Goal: Transaction & Acquisition: Download file/media

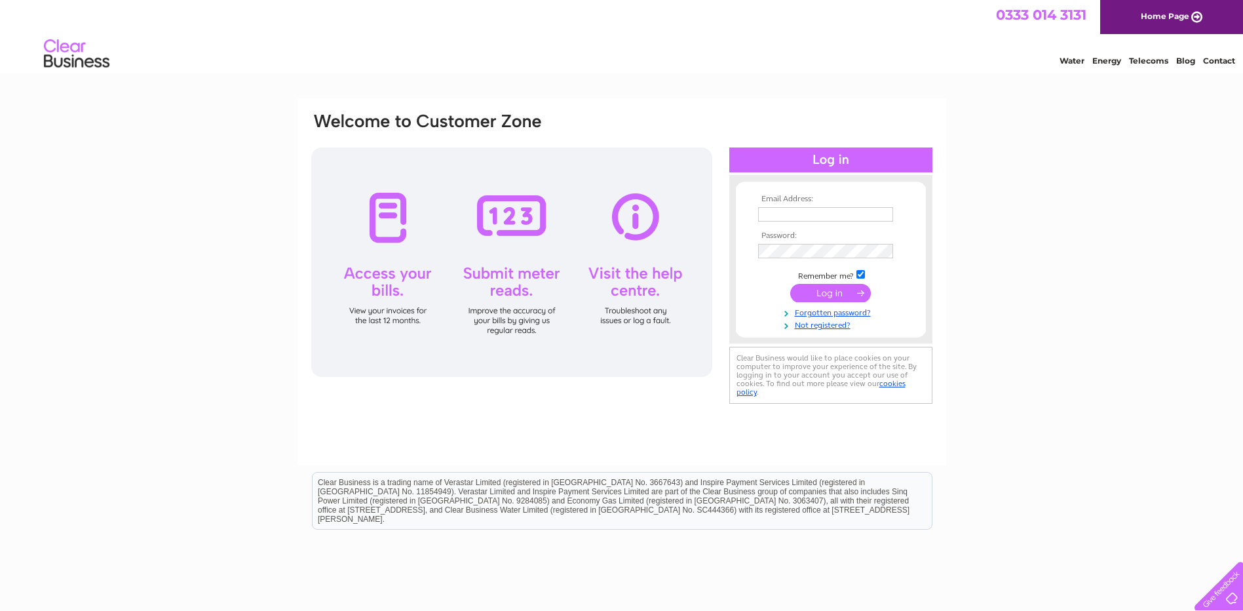
type input "aileen@blackthorneit.com"
click at [839, 294] on input "submit" at bounding box center [831, 293] width 81 height 18
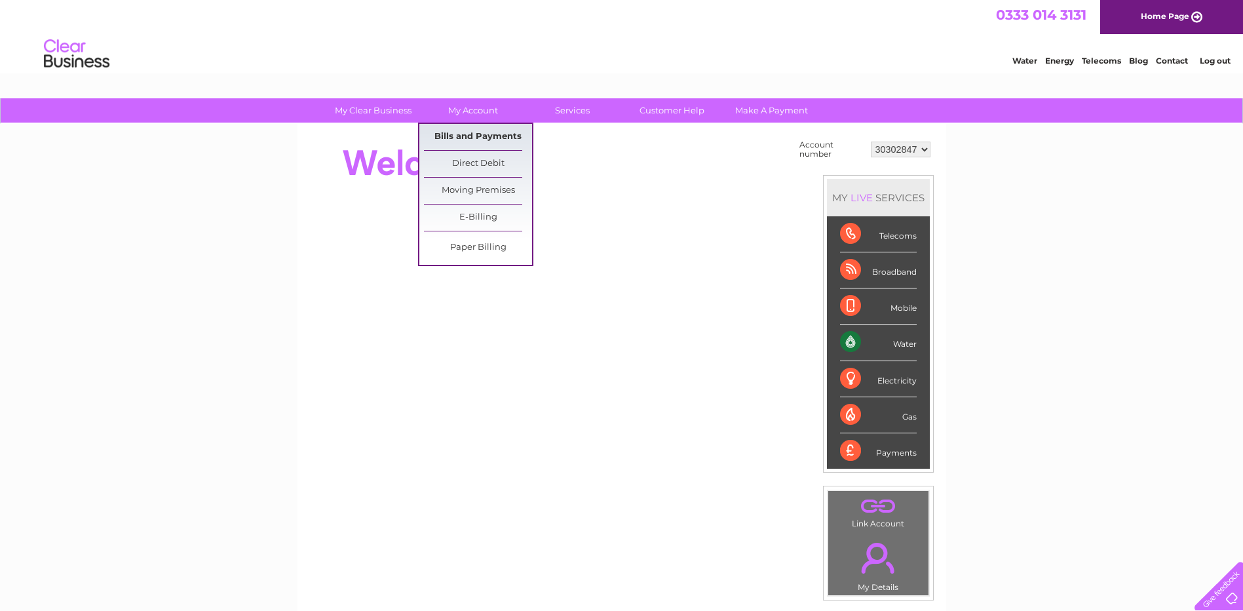
click at [471, 142] on link "Bills and Payments" at bounding box center [478, 137] width 108 height 26
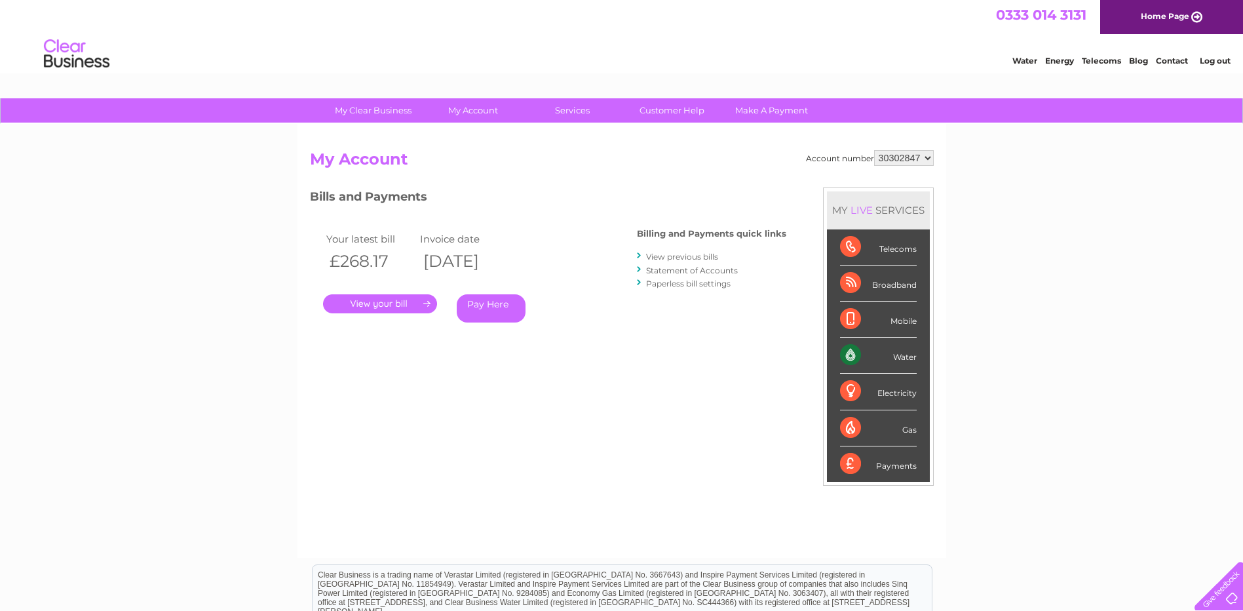
click at [700, 255] on link "View previous bills" at bounding box center [682, 257] width 72 height 10
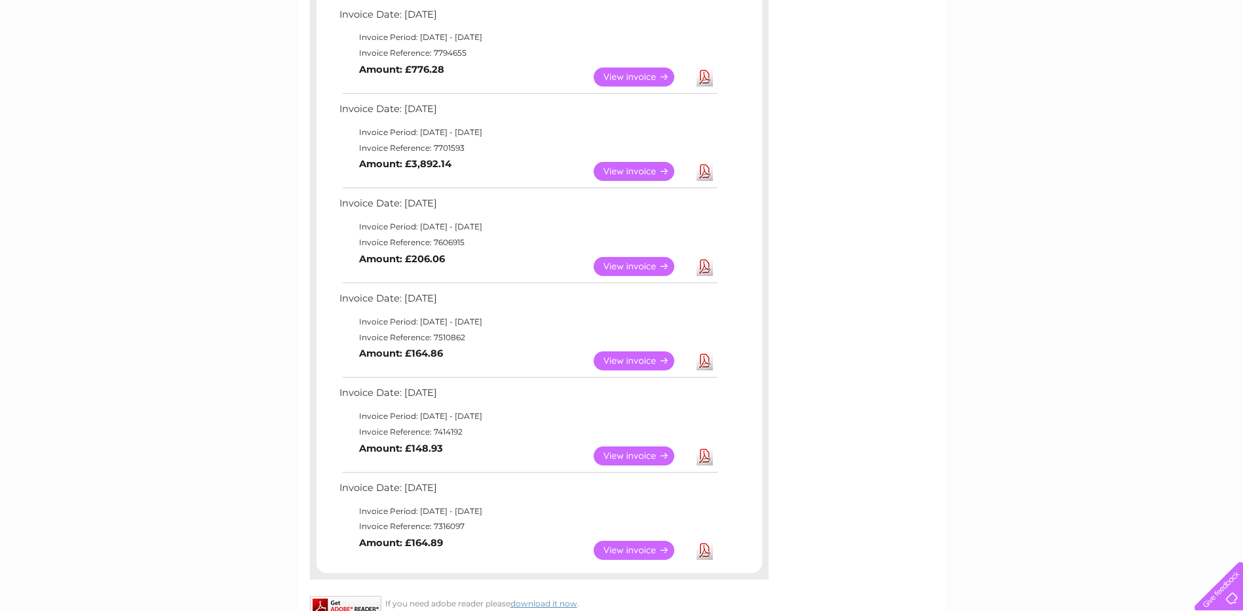
scroll to position [721, 0]
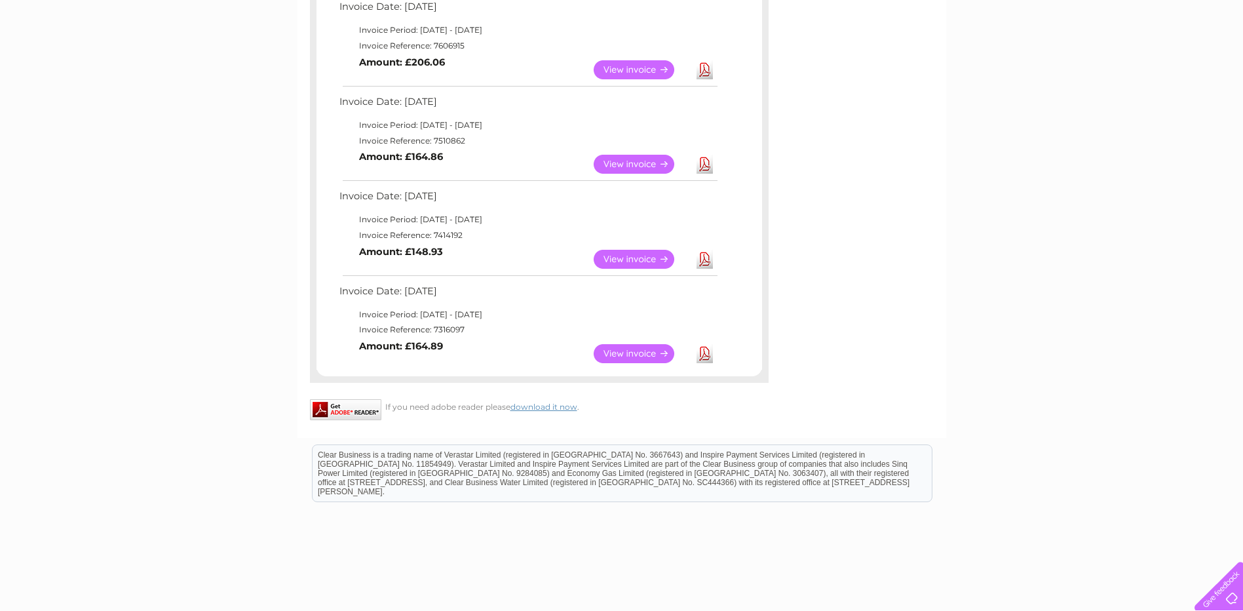
click at [645, 356] on link "View" at bounding box center [642, 353] width 96 height 19
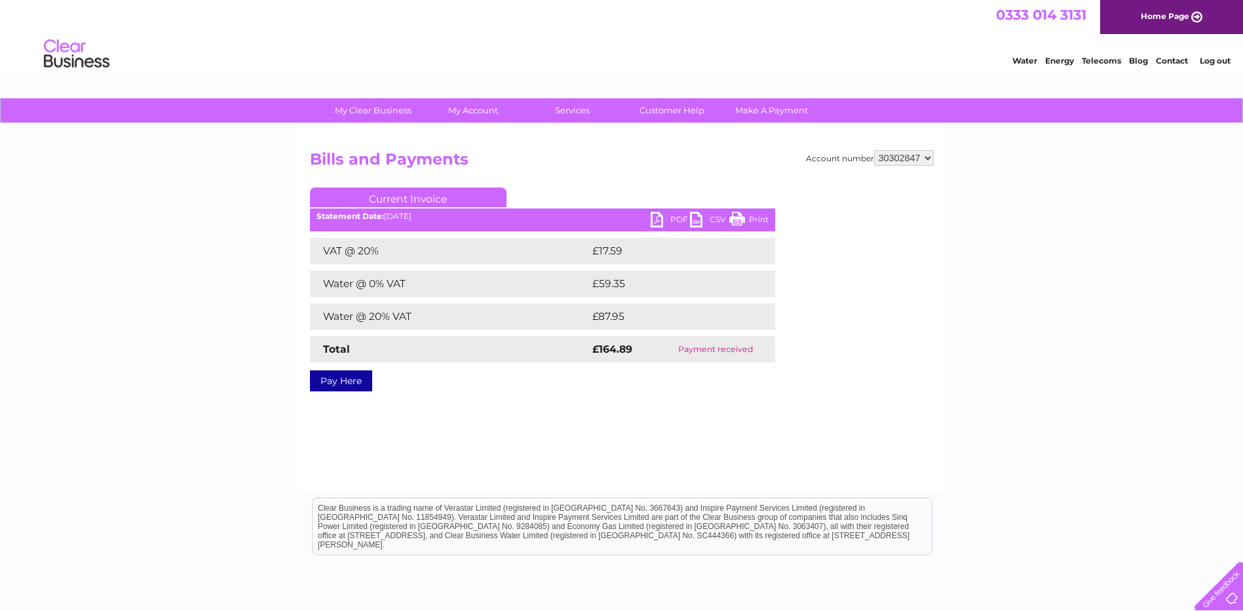
click at [670, 220] on link "PDF" at bounding box center [670, 221] width 39 height 19
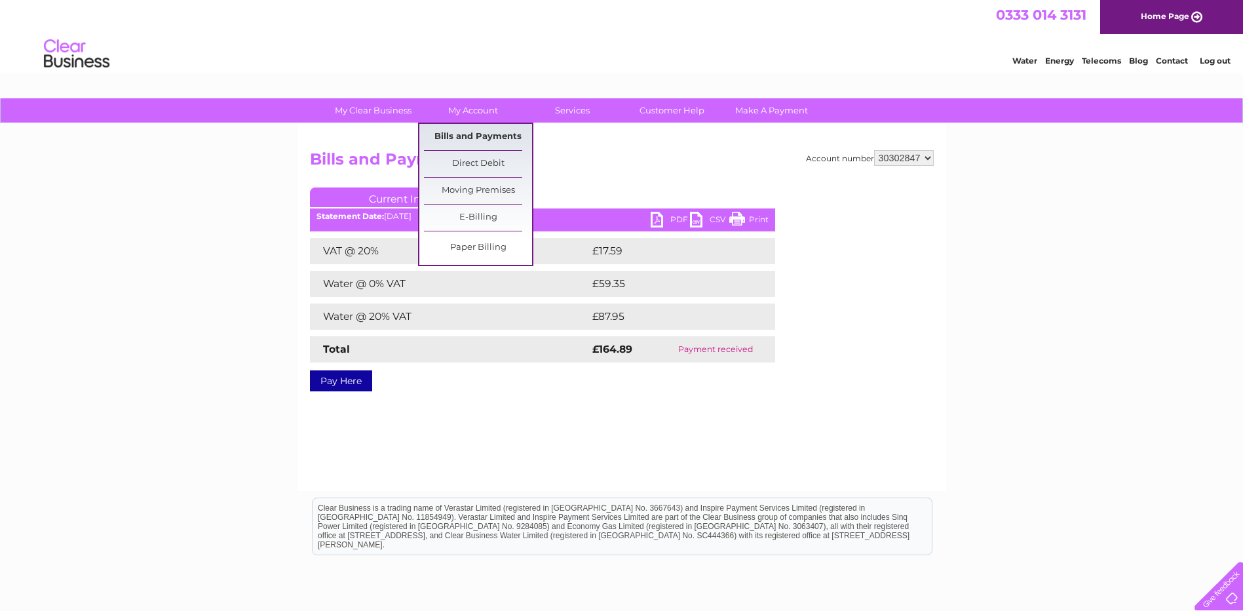
click at [477, 134] on link "Bills and Payments" at bounding box center [478, 137] width 108 height 26
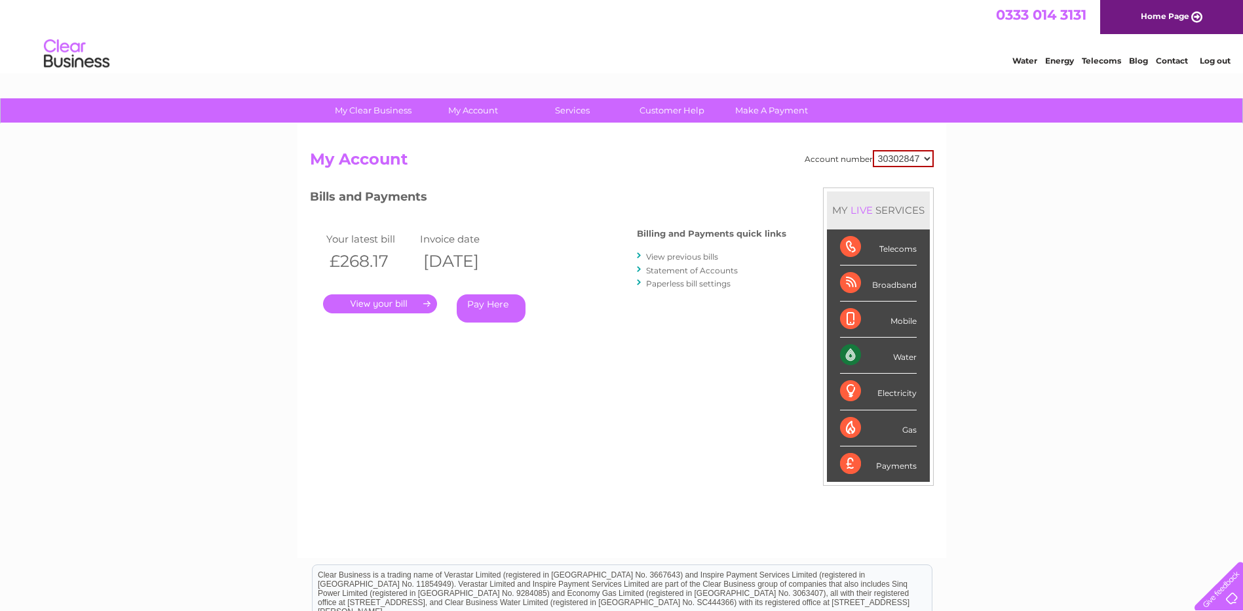
click at [691, 256] on link "View previous bills" at bounding box center [682, 257] width 72 height 10
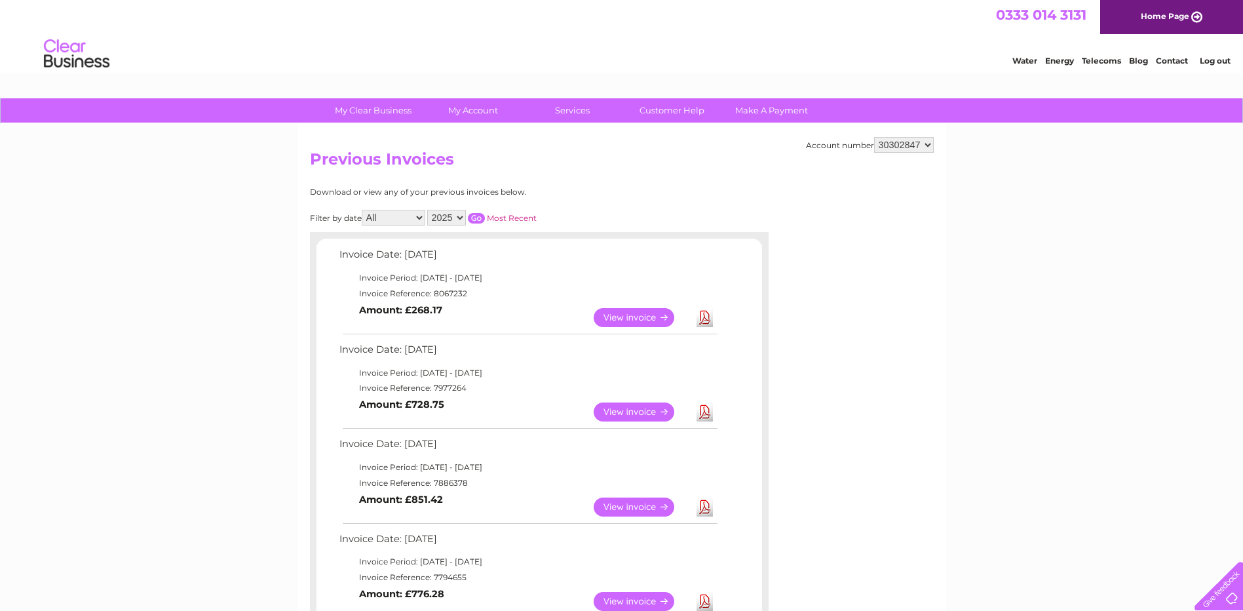
click at [459, 217] on select "2025 2024" at bounding box center [446, 218] width 39 height 16
select select "2024"
click at [429, 210] on select "2025 2024" at bounding box center [446, 218] width 39 height 16
click at [473, 220] on input "button" at bounding box center [476, 218] width 17 height 10
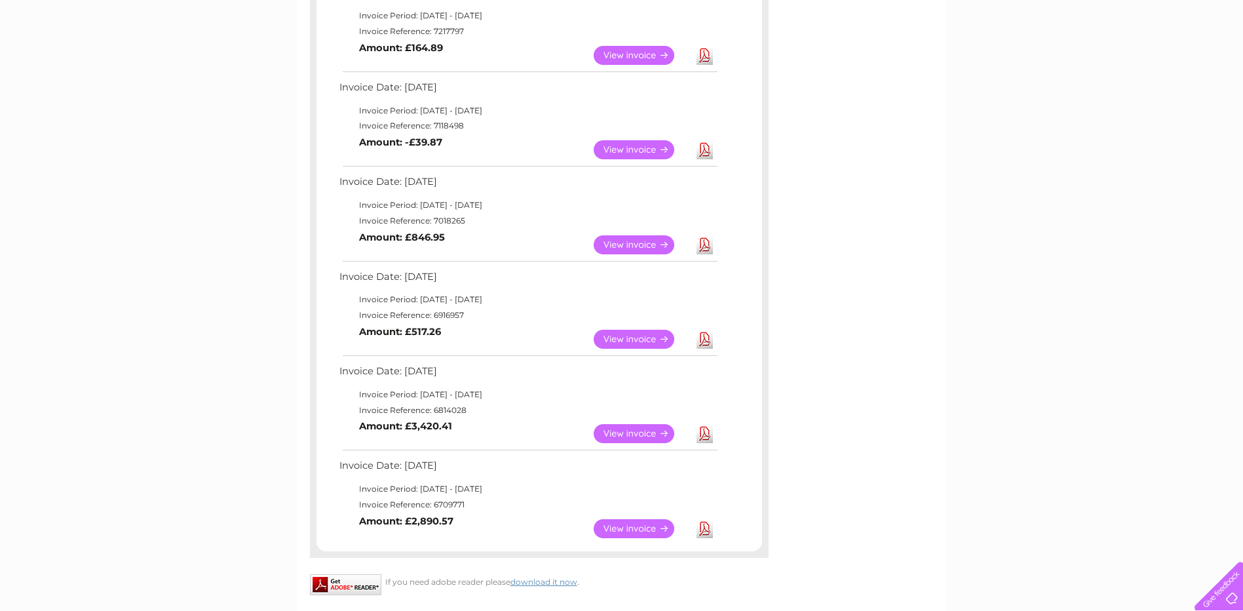
click at [652, 531] on link "View" at bounding box center [642, 528] width 96 height 19
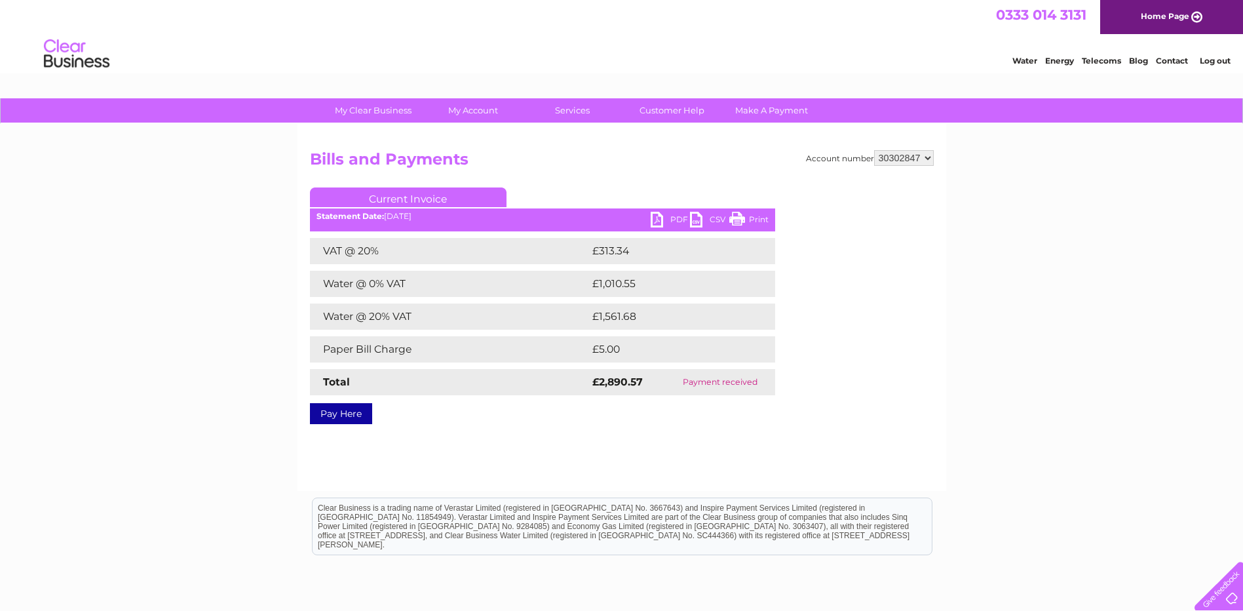
click at [754, 218] on link "Print" at bounding box center [749, 221] width 39 height 19
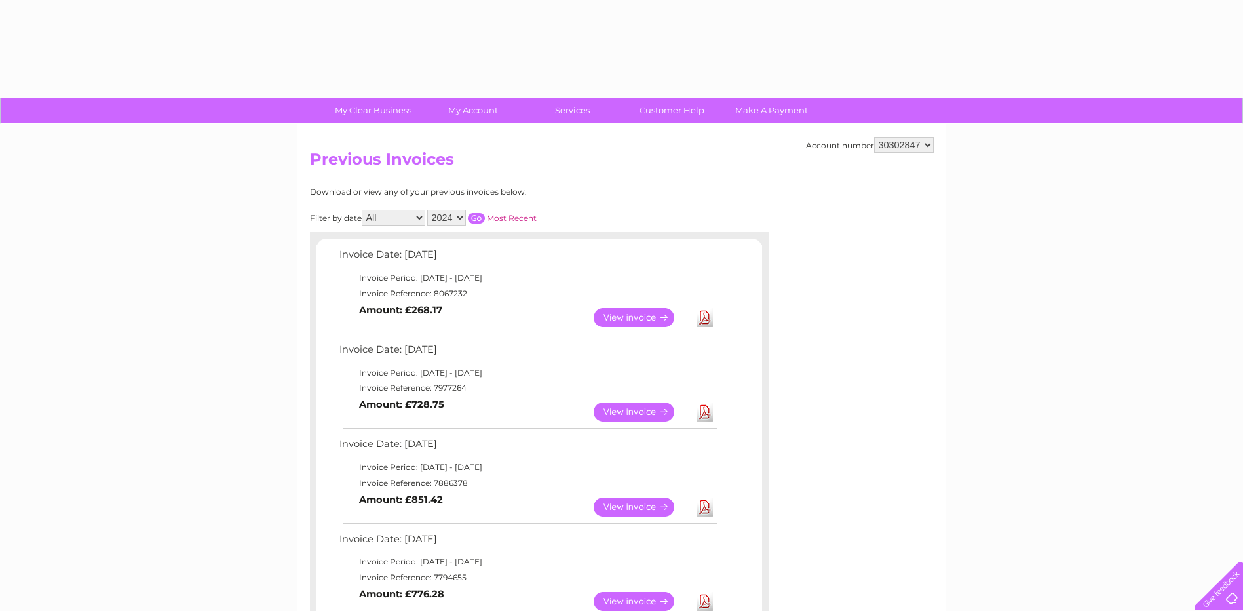
select select "2024"
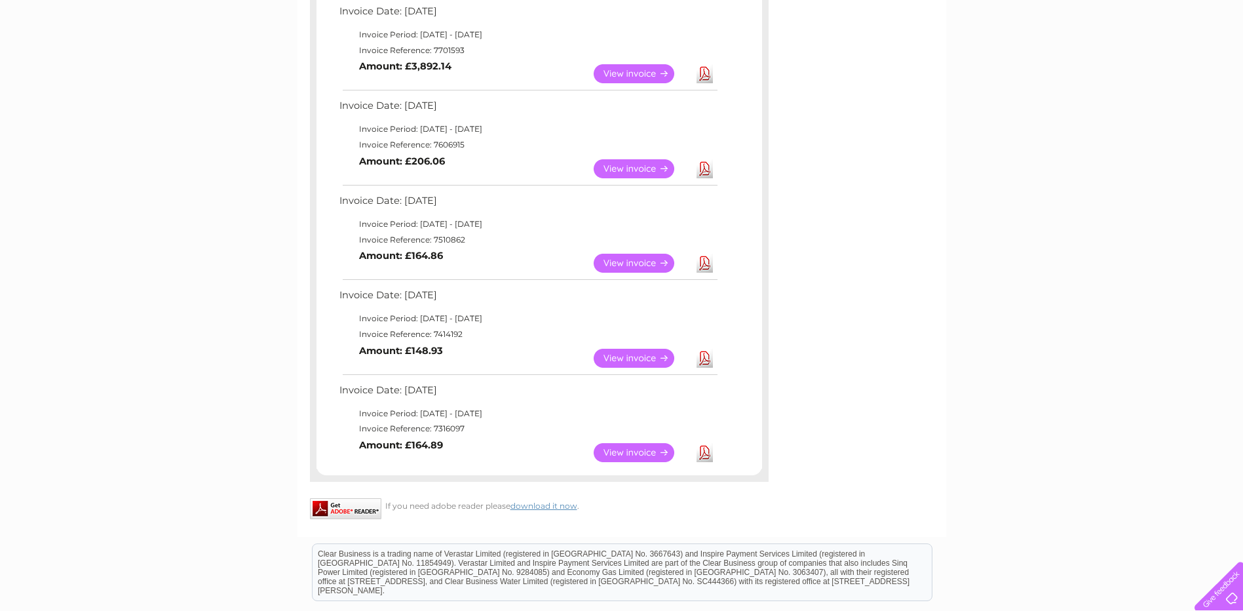
scroll to position [721, 0]
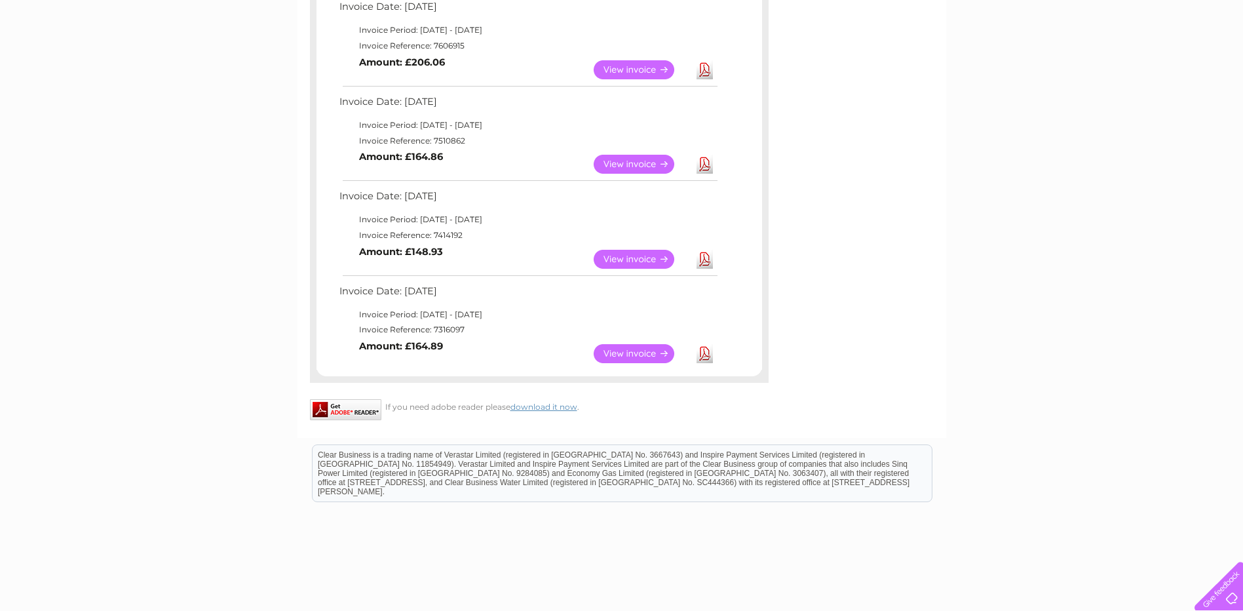
click at [655, 256] on link "View" at bounding box center [642, 259] width 96 height 19
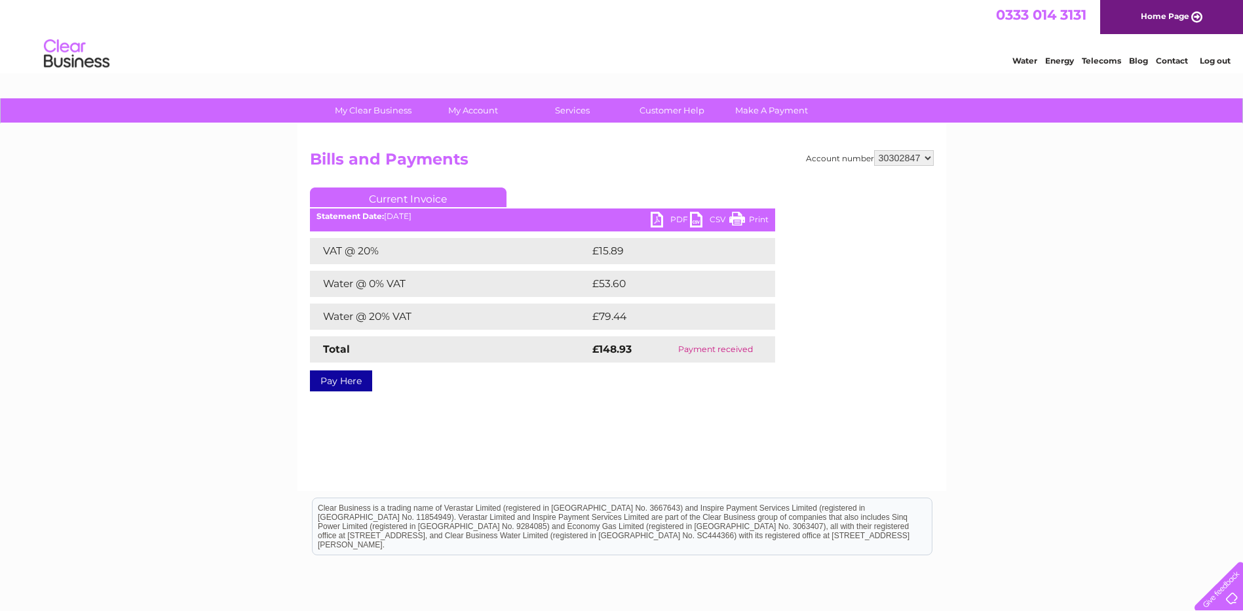
click at [754, 220] on link "Print" at bounding box center [749, 221] width 39 height 19
click at [760, 216] on link "Print" at bounding box center [749, 221] width 39 height 19
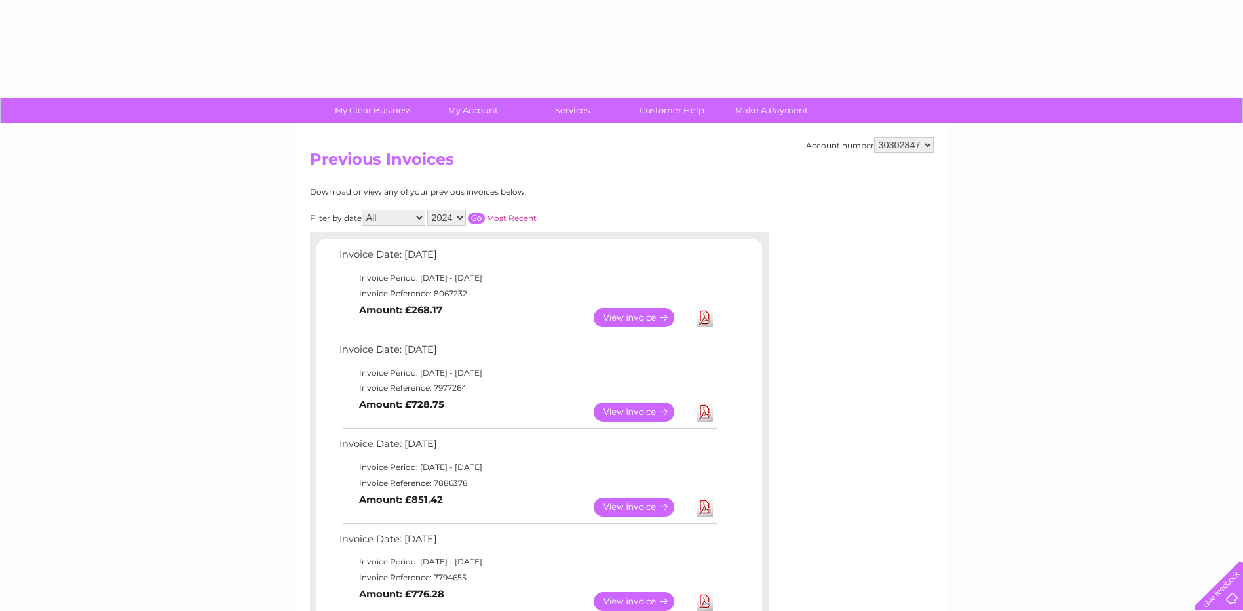
select select "2024"
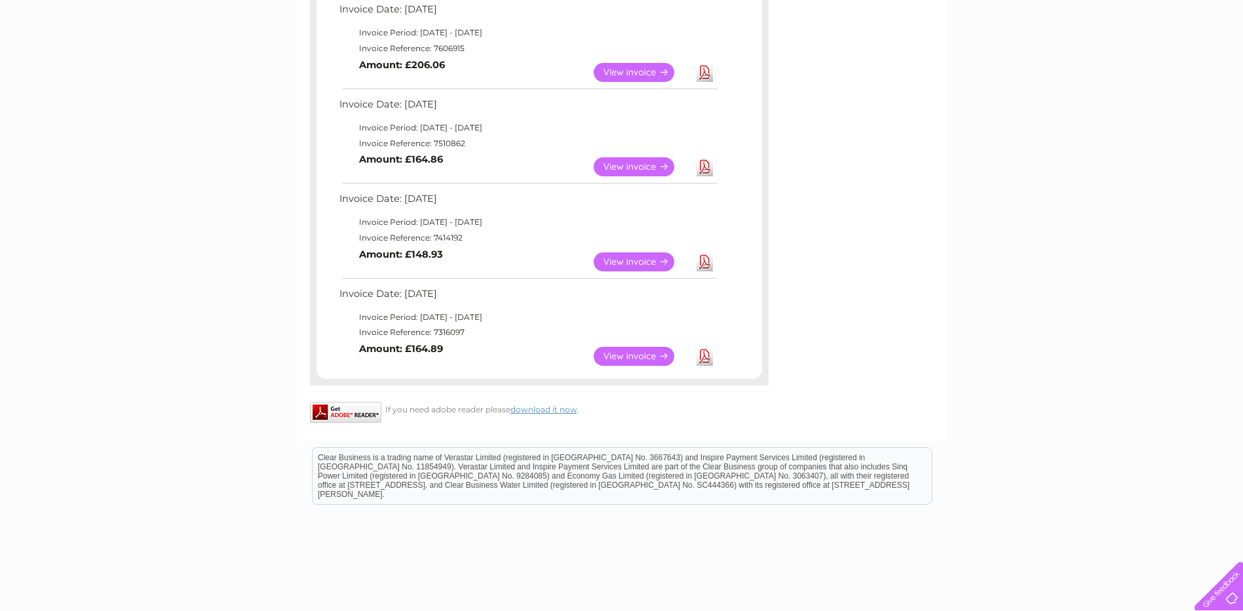
click at [706, 359] on link "Download" at bounding box center [705, 356] width 16 height 19
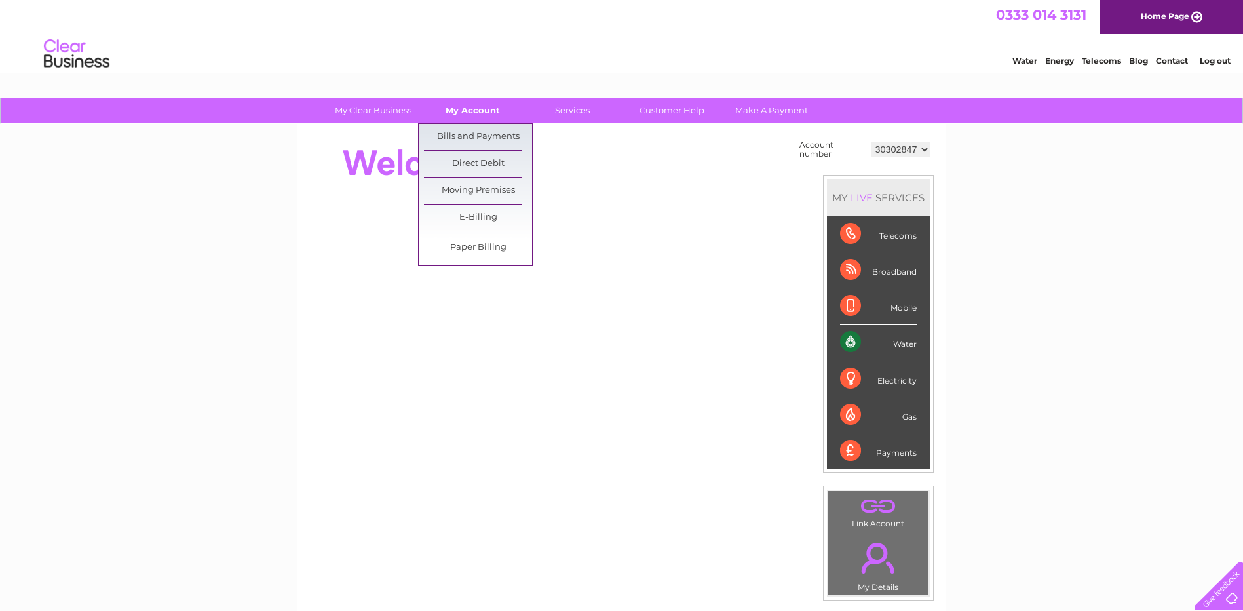
click at [472, 113] on link "My Account" at bounding box center [473, 110] width 108 height 24
click at [473, 134] on link "Bills and Payments" at bounding box center [478, 137] width 108 height 26
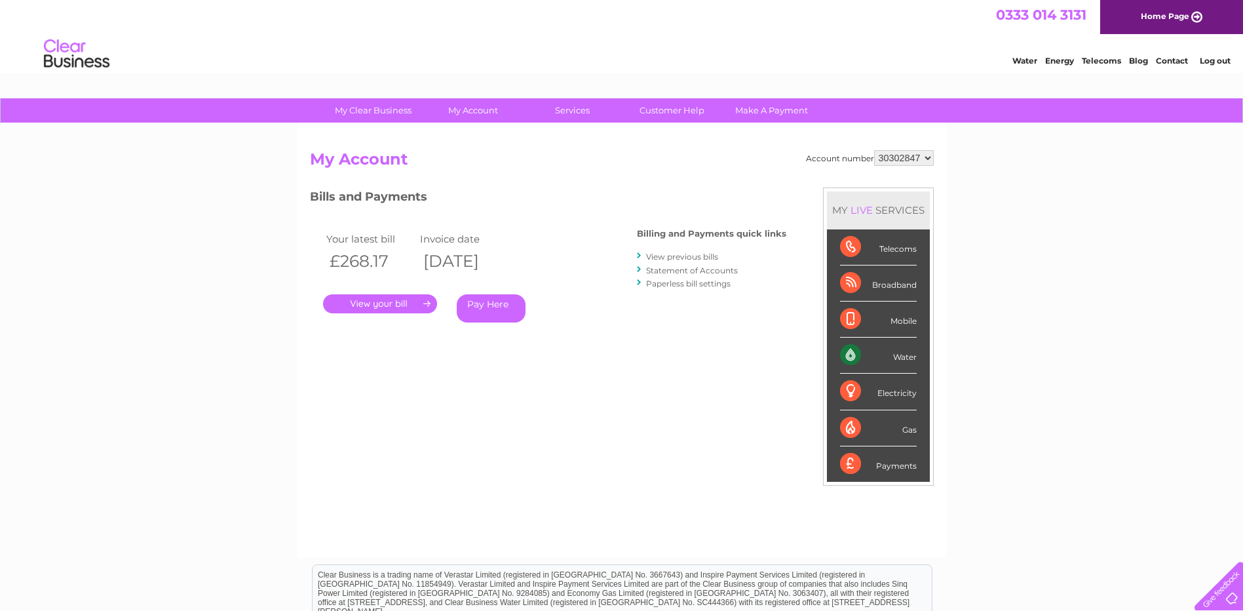
click at [678, 253] on link "View previous bills" at bounding box center [682, 257] width 72 height 10
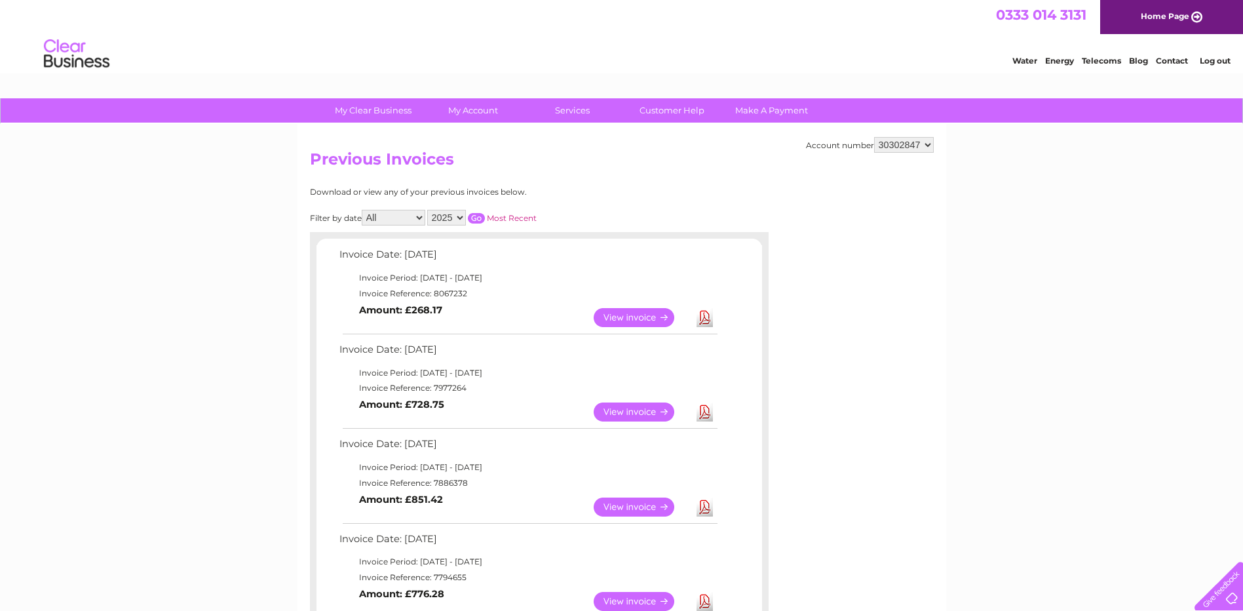
click at [456, 218] on select "2025 2024" at bounding box center [446, 218] width 39 height 16
click at [429, 210] on select "2025 2024" at bounding box center [446, 218] width 39 height 16
click at [478, 216] on input "button" at bounding box center [476, 218] width 17 height 10
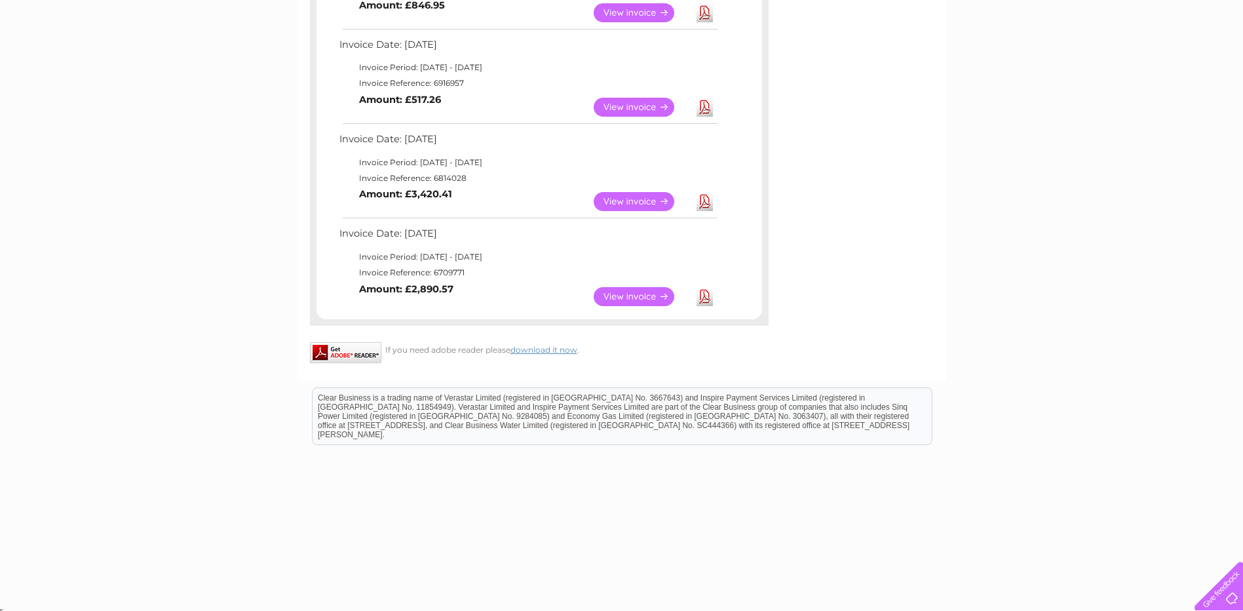
scroll to position [498, 0]
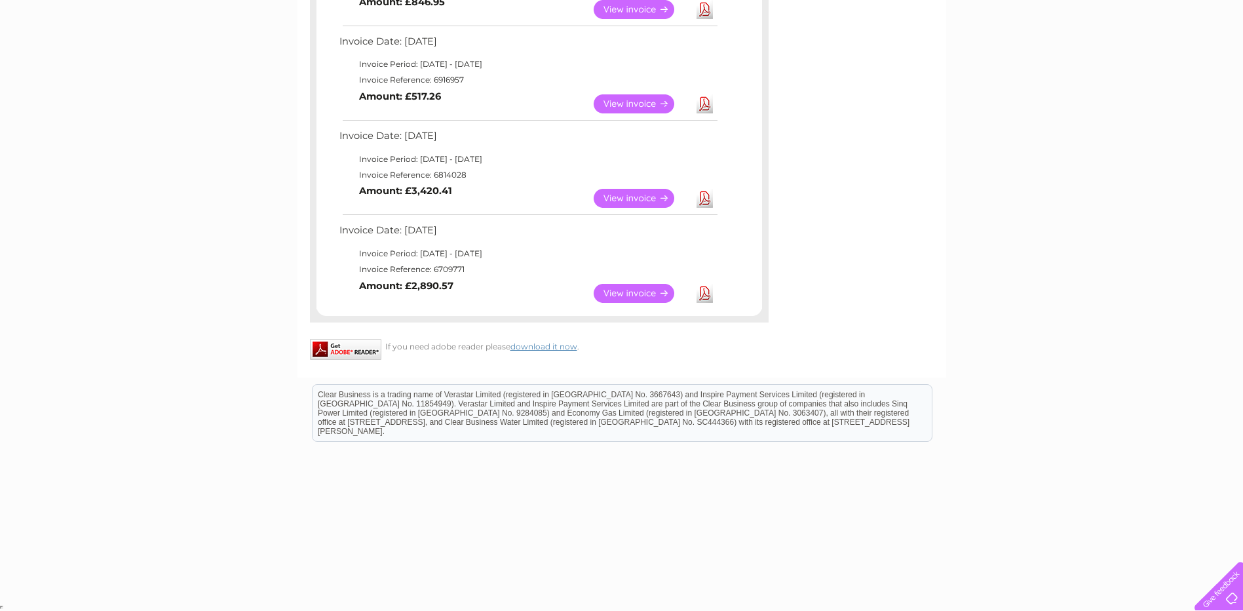
click at [706, 294] on link "Download" at bounding box center [705, 293] width 16 height 19
click at [705, 199] on link "Download" at bounding box center [705, 198] width 16 height 19
click at [699, 102] on link "Download" at bounding box center [705, 103] width 16 height 19
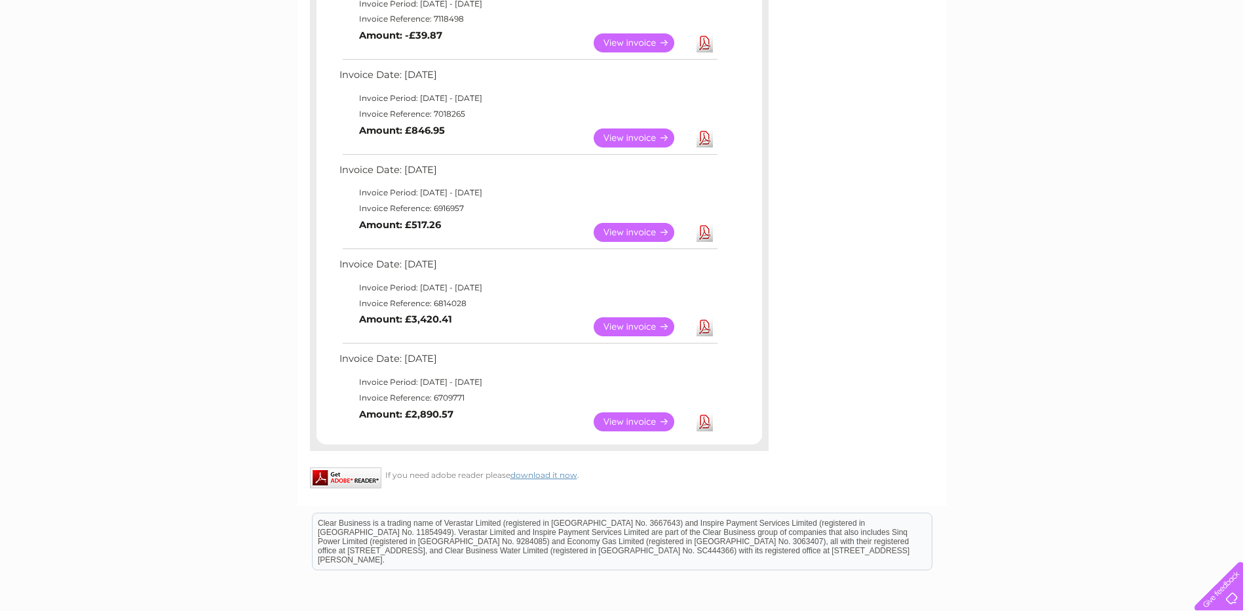
scroll to position [366, 0]
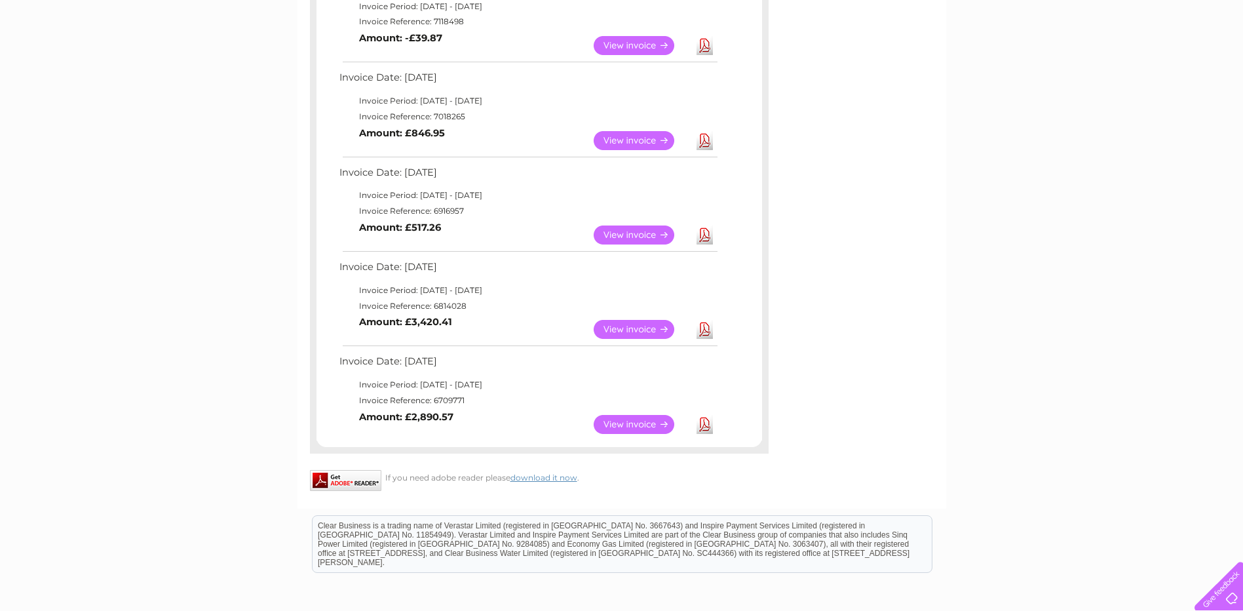
click at [706, 140] on link "Download" at bounding box center [705, 140] width 16 height 19
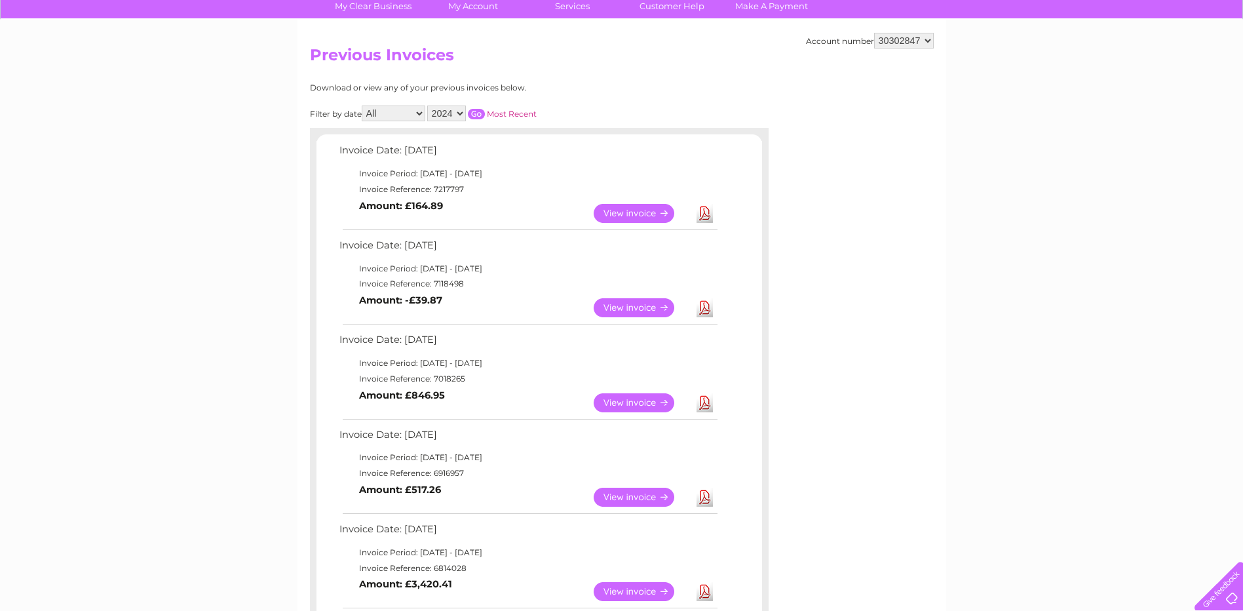
scroll to position [235, 0]
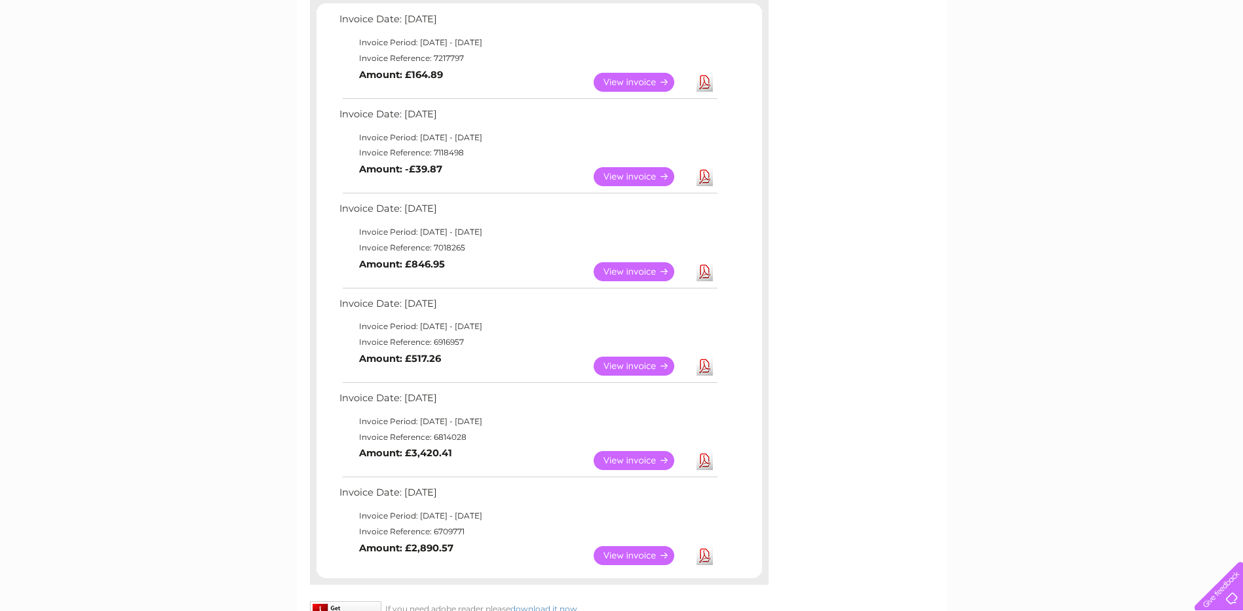
click at [708, 173] on link "Download" at bounding box center [705, 176] width 16 height 19
click at [702, 82] on link "Download" at bounding box center [705, 82] width 16 height 19
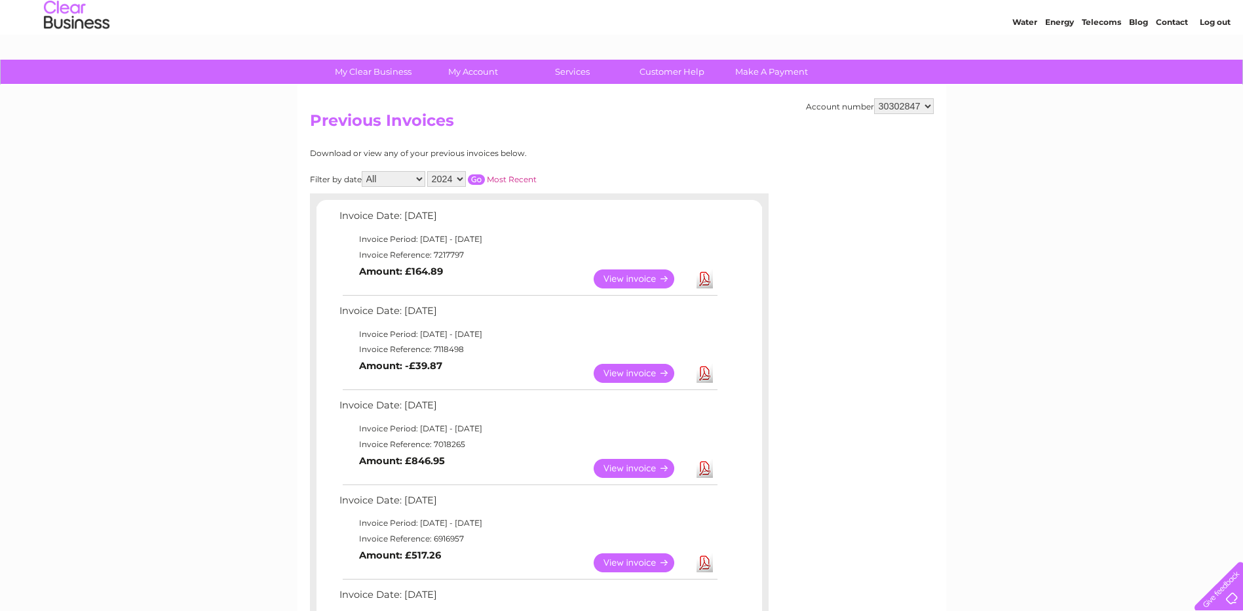
click at [459, 182] on select "2025 2024" at bounding box center [446, 179] width 39 height 16
select select "2025"
click at [429, 171] on select "2025 2024" at bounding box center [446, 179] width 39 height 16
click at [473, 178] on input "button" at bounding box center [476, 179] width 17 height 10
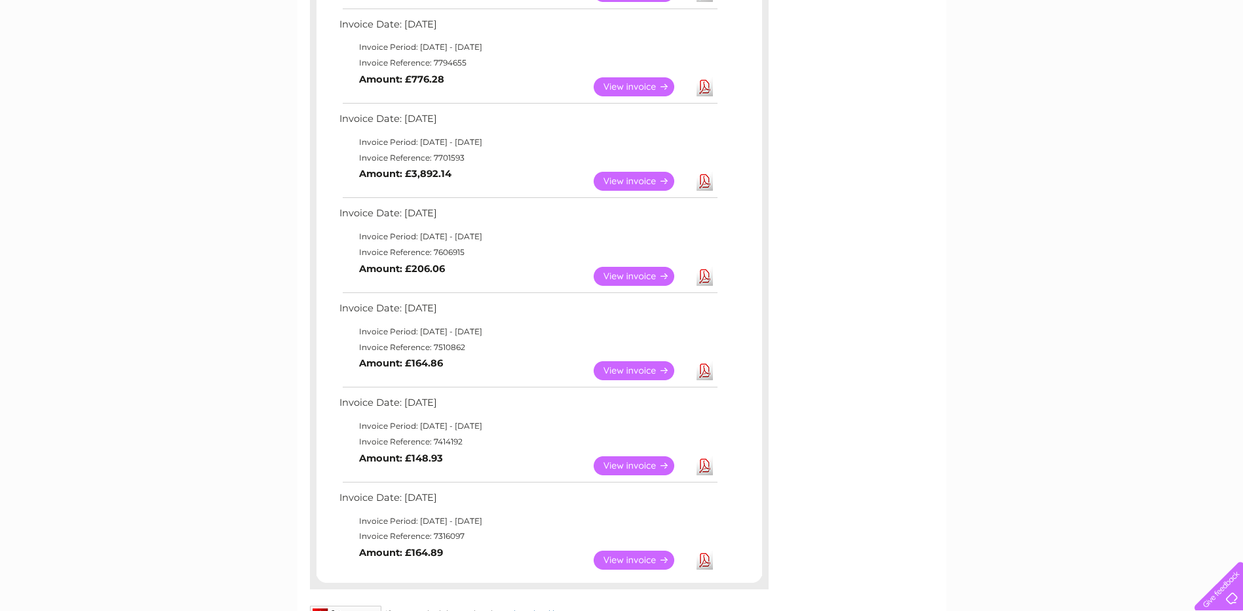
scroll to position [629, 0]
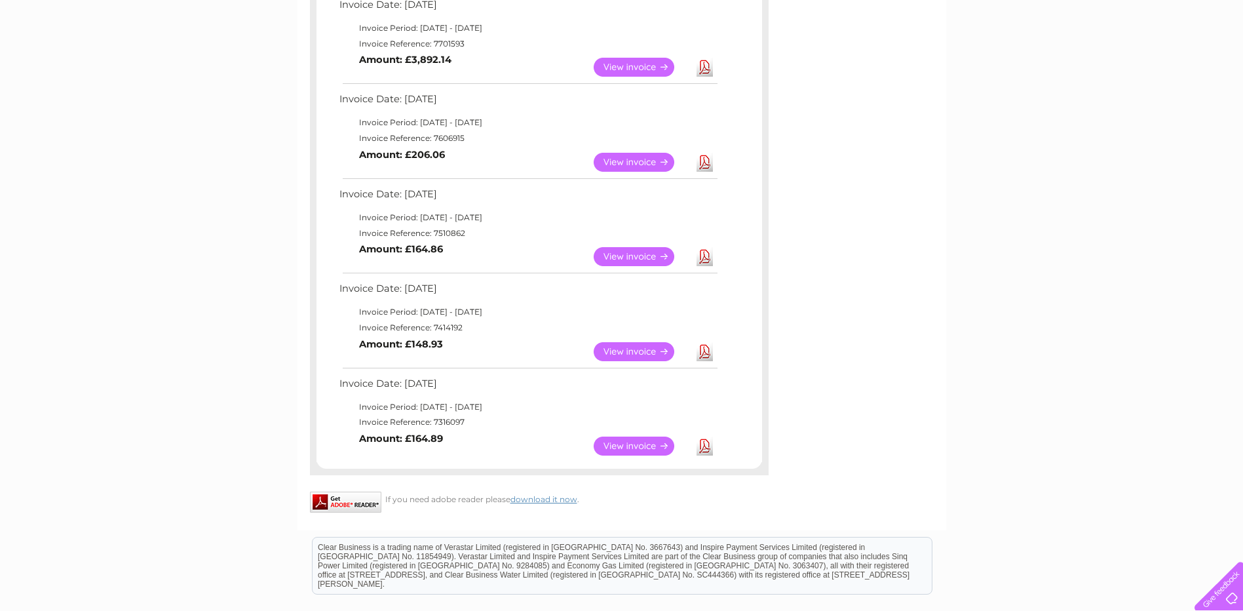
click at [701, 353] on link "Download" at bounding box center [705, 351] width 16 height 19
click at [706, 254] on link "Download" at bounding box center [705, 256] width 16 height 19
click at [711, 165] on link "Download" at bounding box center [705, 162] width 16 height 19
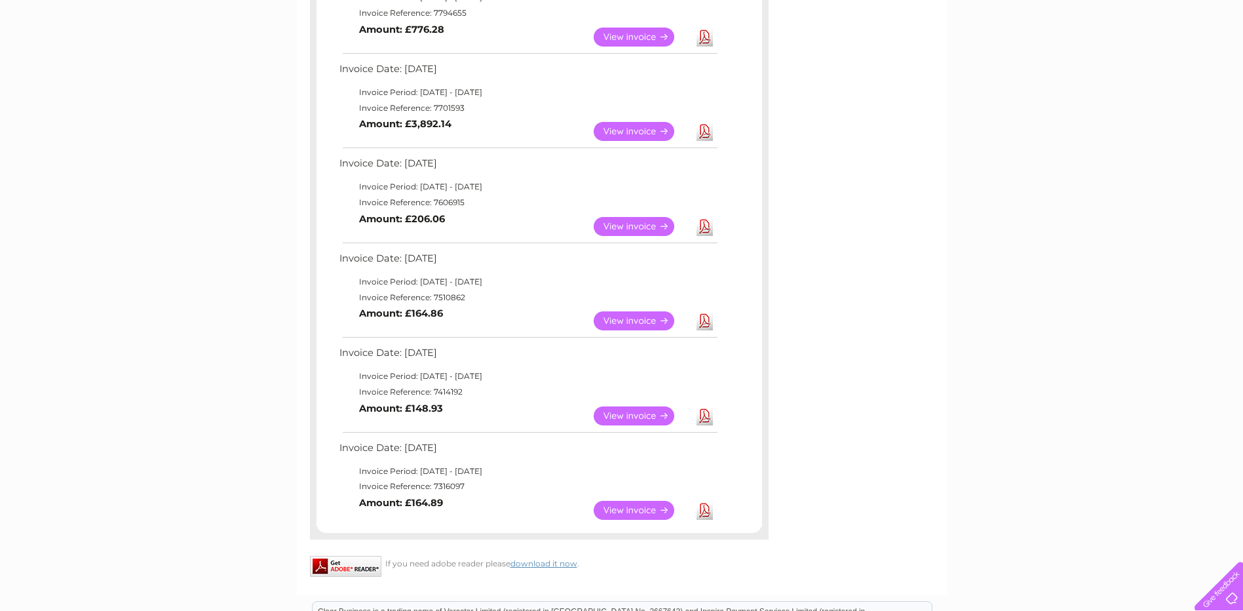
scroll to position [498, 0]
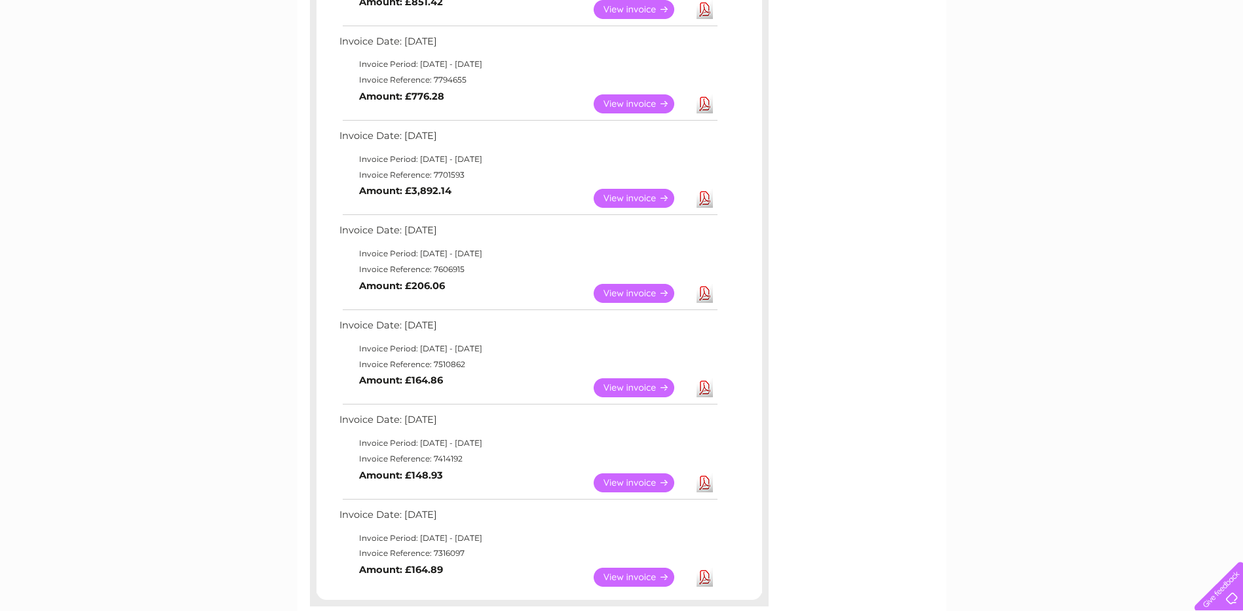
click at [708, 199] on link "Download" at bounding box center [705, 198] width 16 height 19
click at [706, 102] on link "Download" at bounding box center [705, 103] width 16 height 19
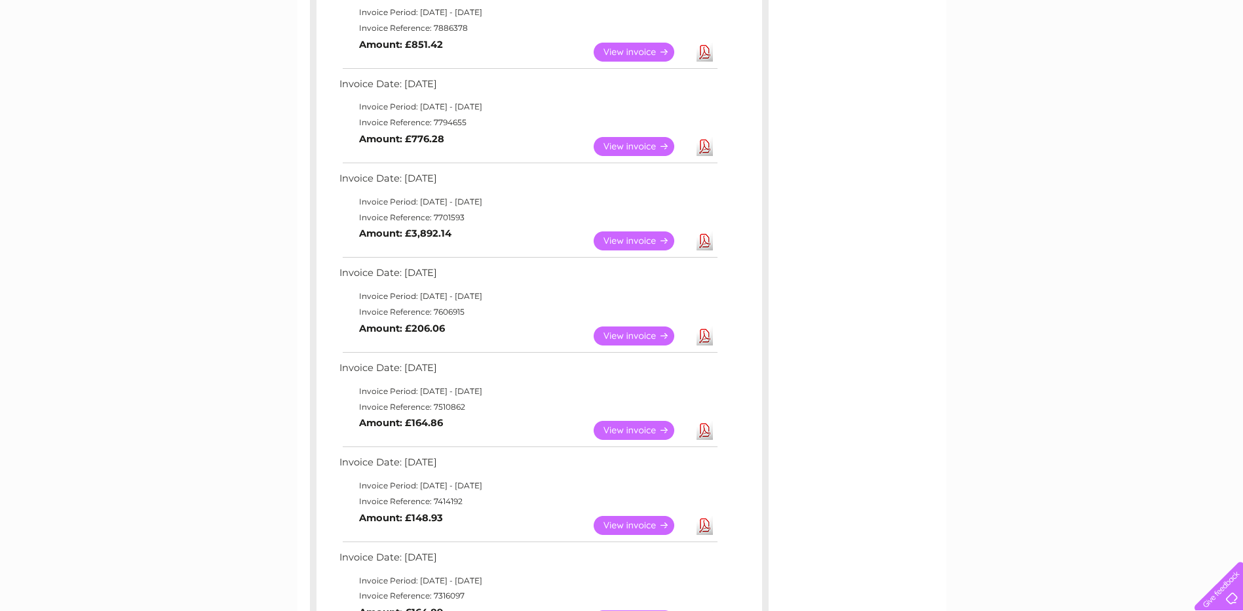
scroll to position [432, 0]
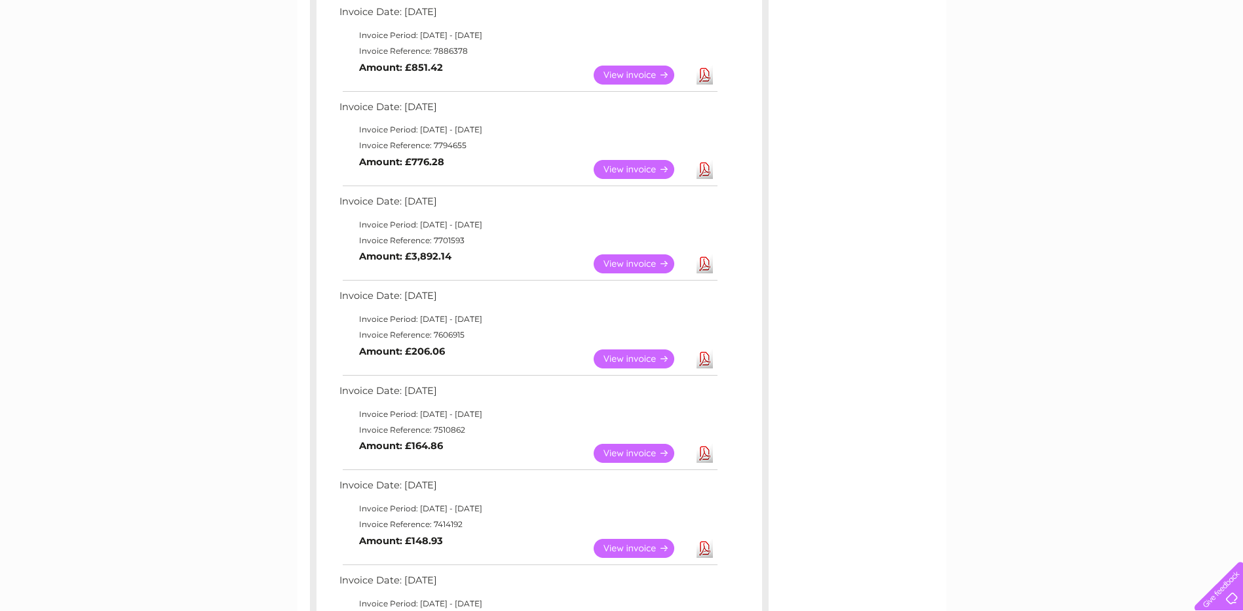
click at [705, 75] on link "Download" at bounding box center [705, 75] width 16 height 19
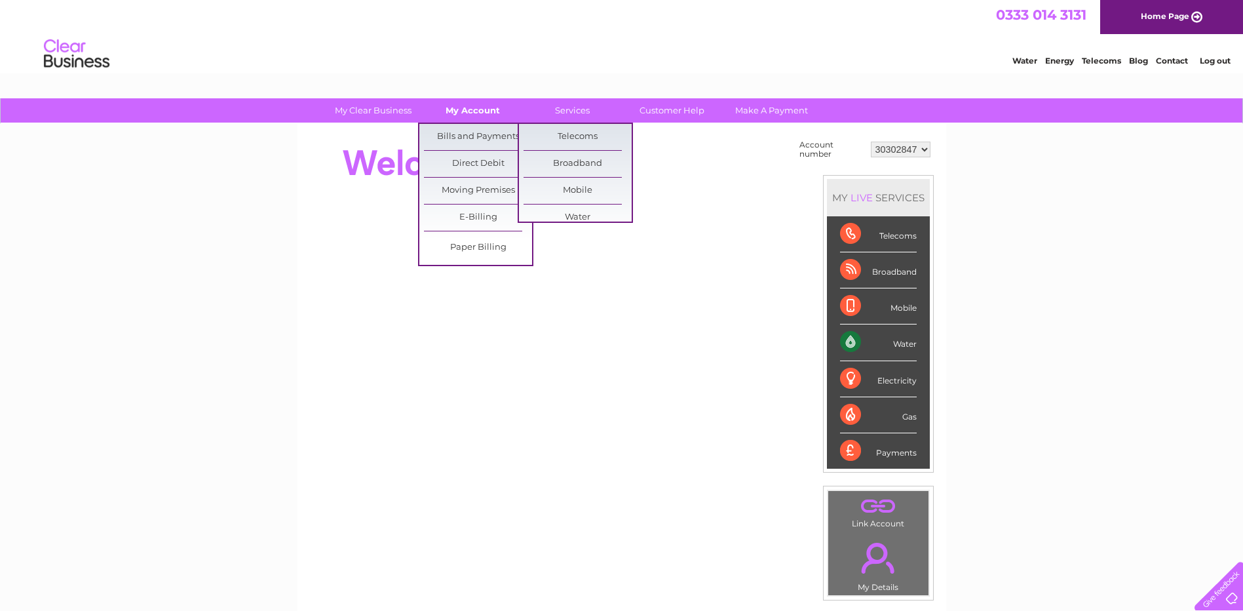
click at [487, 111] on link "My Account" at bounding box center [473, 110] width 108 height 24
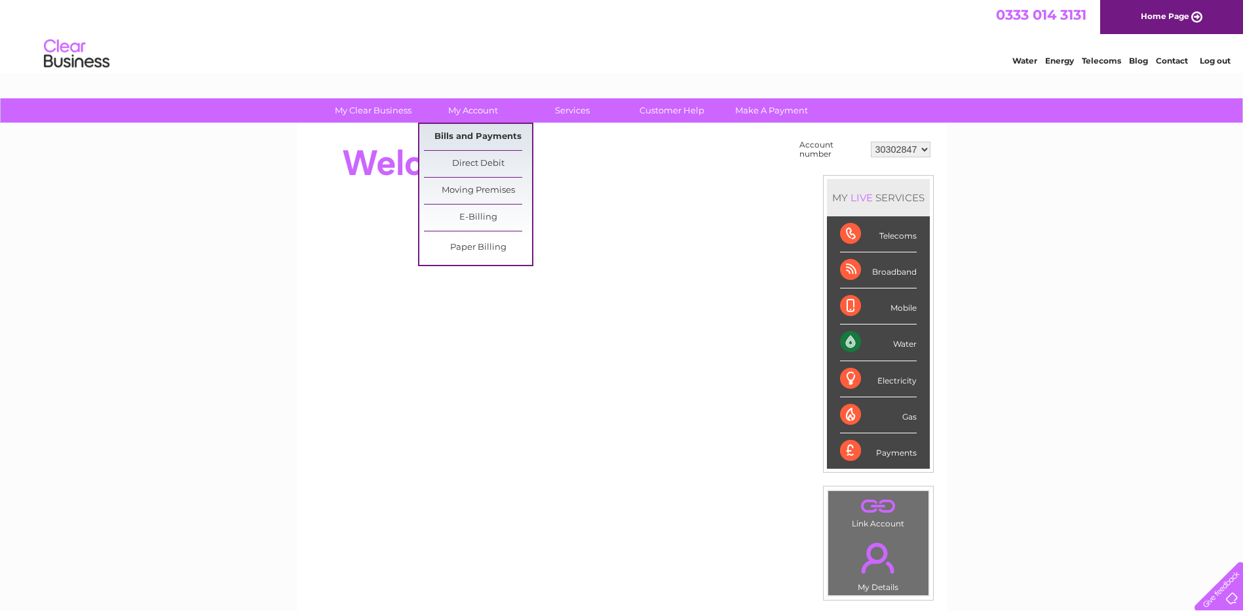
click at [478, 133] on link "Bills and Payments" at bounding box center [478, 137] width 108 height 26
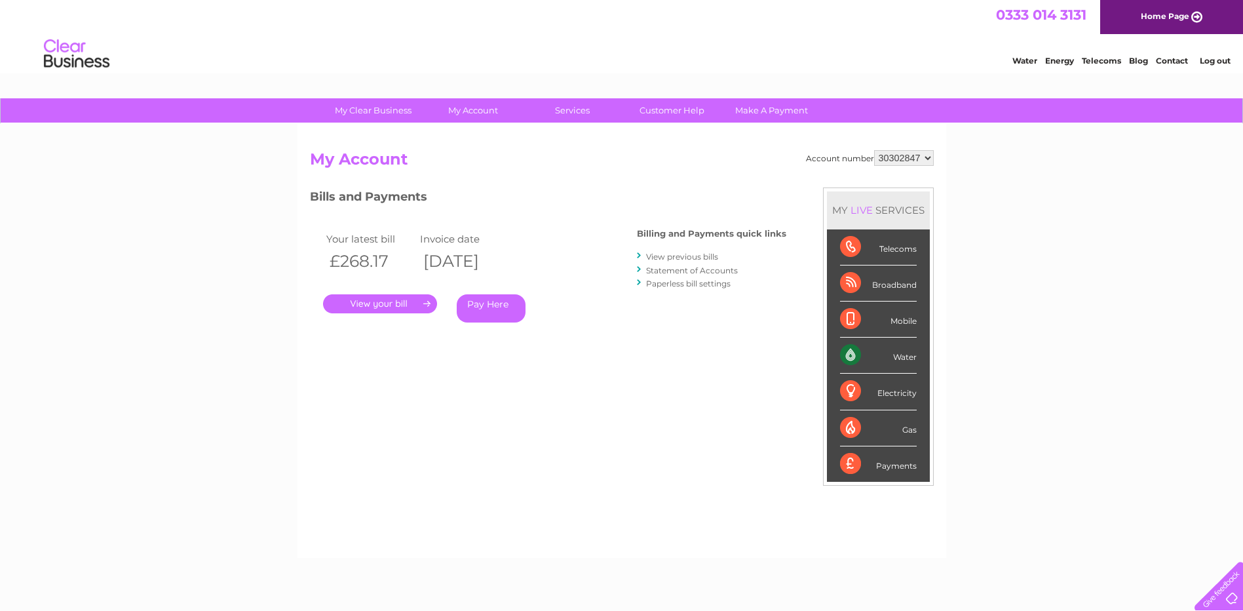
click at [697, 257] on link "View previous bills" at bounding box center [682, 257] width 72 height 10
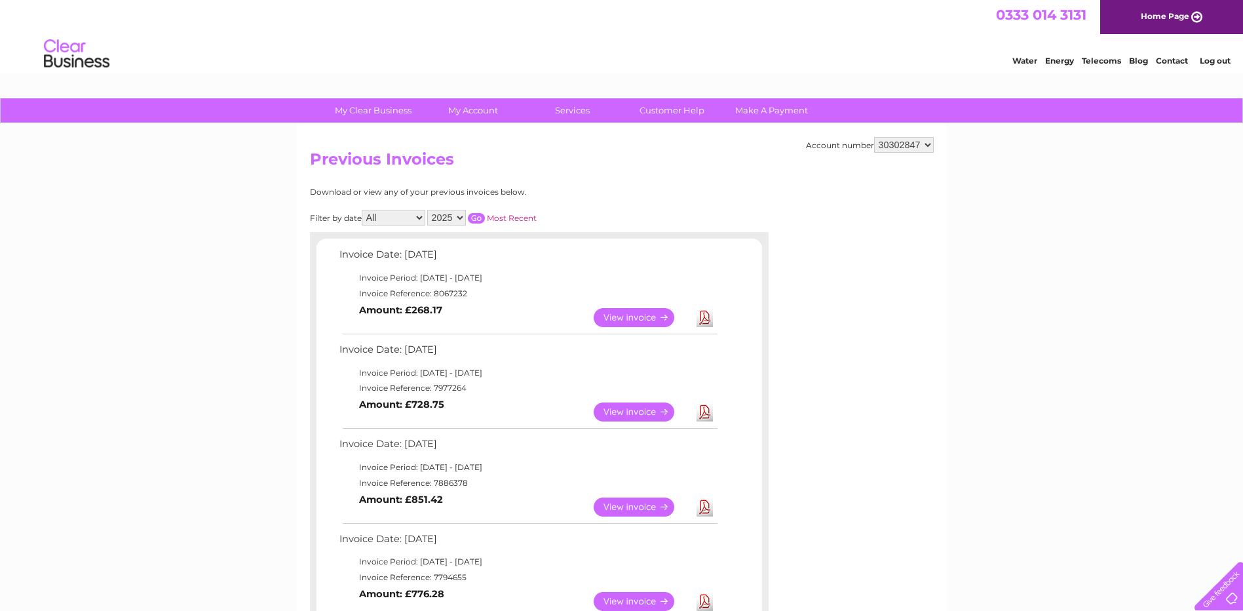
click at [709, 410] on link "Download" at bounding box center [705, 411] width 16 height 19
click at [703, 322] on link "Download" at bounding box center [705, 317] width 16 height 19
